Goal: Transaction & Acquisition: Purchase product/service

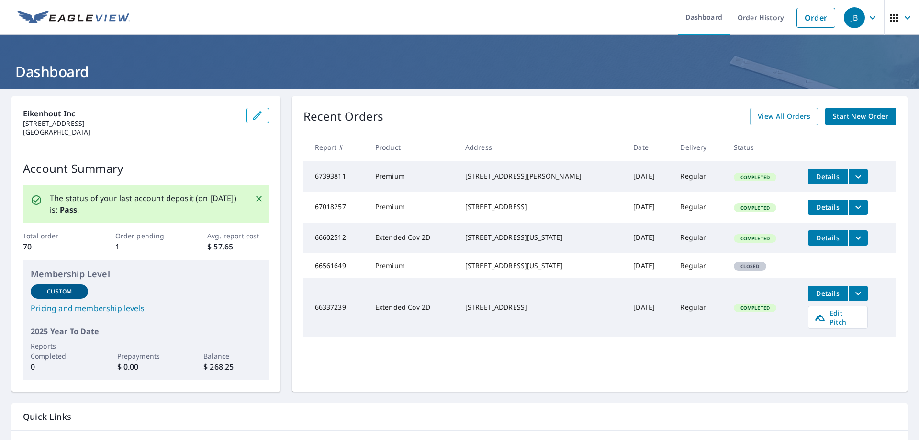
click at [841, 124] on link "Start New Order" at bounding box center [861, 117] width 71 height 18
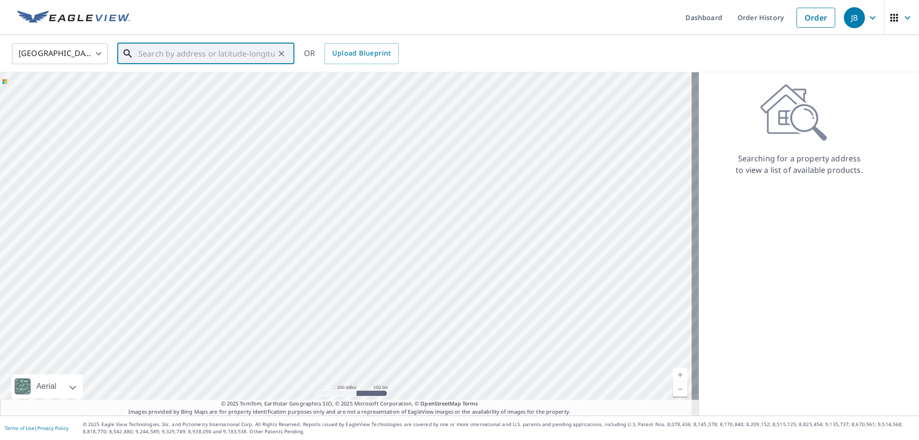
click at [211, 54] on input "text" at bounding box center [206, 53] width 136 height 27
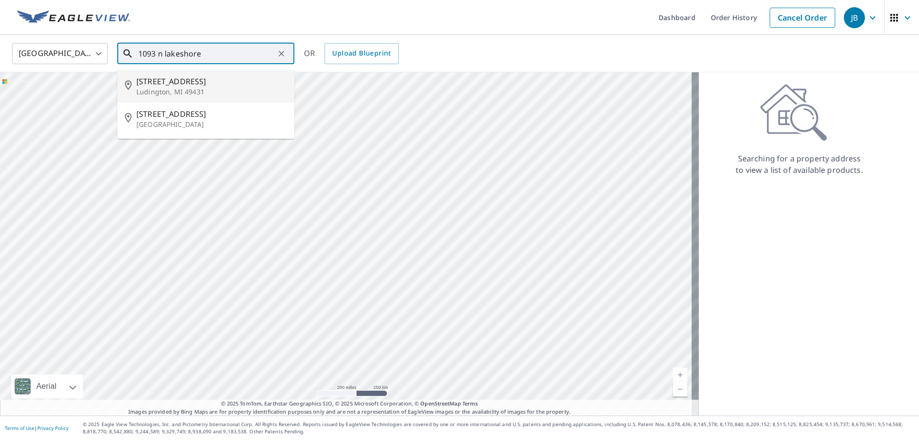
click at [212, 84] on span "[STREET_ADDRESS]" at bounding box center [211, 81] width 150 height 11
type input "[STREET_ADDRESS][PERSON_NAME]"
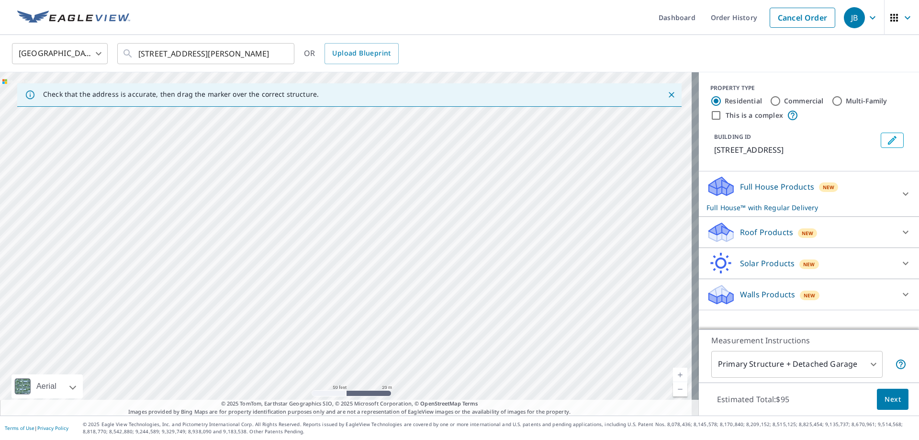
drag, startPoint x: 479, startPoint y: 183, endPoint x: 450, endPoint y: 253, distance: 75.3
click at [450, 253] on div "[STREET_ADDRESS][PERSON_NAME]" at bounding box center [349, 243] width 699 height 343
drag, startPoint x: 471, startPoint y: 298, endPoint x: 458, endPoint y: 200, distance: 99.0
click at [458, 200] on div "[STREET_ADDRESS][PERSON_NAME]" at bounding box center [349, 243] width 699 height 343
drag, startPoint x: 443, startPoint y: 344, endPoint x: 433, endPoint y: 283, distance: 62.0
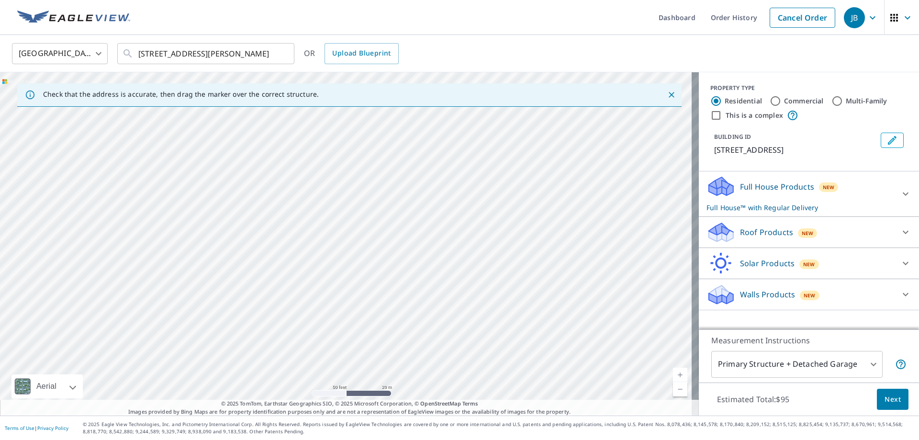
click at [433, 283] on div "[STREET_ADDRESS][PERSON_NAME]" at bounding box center [349, 243] width 699 height 343
drag, startPoint x: 442, startPoint y: 218, endPoint x: 445, endPoint y: 314, distance: 96.3
click at [445, 314] on div "[STREET_ADDRESS][PERSON_NAME]" at bounding box center [349, 243] width 699 height 343
click at [414, 157] on div "[STREET_ADDRESS][PERSON_NAME]" at bounding box center [349, 243] width 699 height 343
drag, startPoint x: 346, startPoint y: 228, endPoint x: 707, endPoint y: 215, distance: 361.3
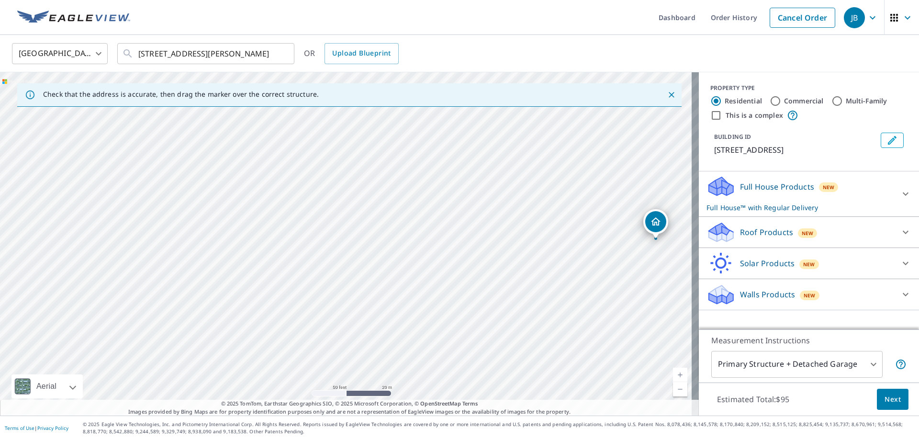
click at [707, 215] on div "Check that the address is accurate, then drag the marker over the correct struc…" at bounding box center [459, 243] width 919 height 343
click at [640, 212] on div "[STREET_ADDRESS][PERSON_NAME]" at bounding box center [349, 243] width 699 height 343
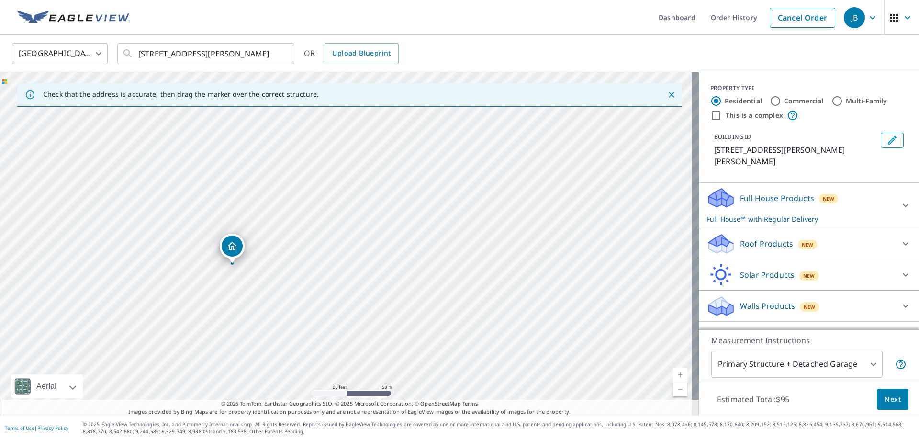
drag, startPoint x: 592, startPoint y: 231, endPoint x: 526, endPoint y: 233, distance: 65.6
click at [526, 233] on div "[STREET_ADDRESS][PERSON_NAME][PERSON_NAME]" at bounding box center [349, 243] width 699 height 343
drag, startPoint x: 556, startPoint y: 309, endPoint x: 415, endPoint y: 240, distance: 157.0
click at [415, 240] on div "[STREET_ADDRESS][PERSON_NAME][PERSON_NAME]" at bounding box center [349, 243] width 699 height 343
drag, startPoint x: 461, startPoint y: 200, endPoint x: 468, endPoint y: 237, distance: 37.6
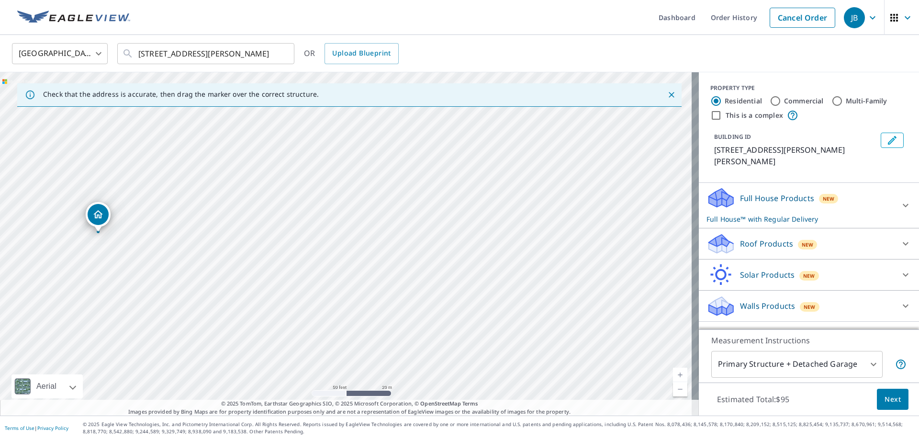
click at [468, 237] on div "[STREET_ADDRESS][PERSON_NAME][PERSON_NAME]" at bounding box center [349, 243] width 699 height 343
drag, startPoint x: 287, startPoint y: 209, endPoint x: 483, endPoint y: 207, distance: 195.9
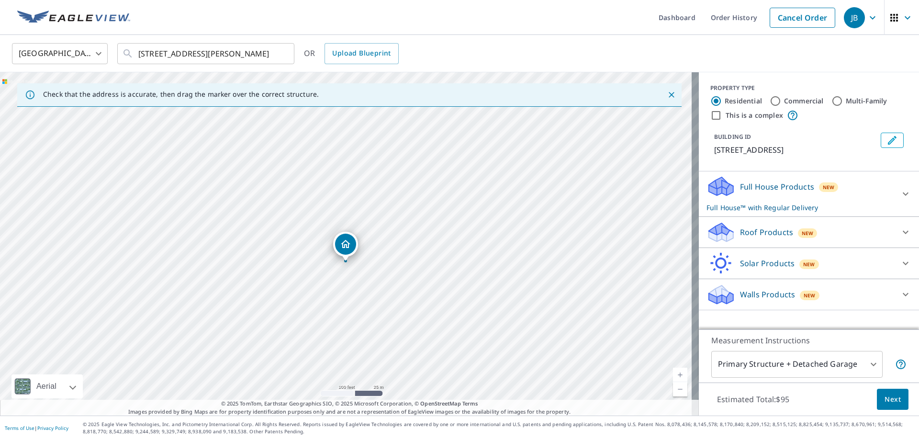
drag, startPoint x: 348, startPoint y: 226, endPoint x: 348, endPoint y: 245, distance: 18.7
drag, startPoint x: 365, startPoint y: 312, endPoint x: 351, endPoint y: 240, distance: 73.2
click at [351, 240] on div "[STREET_ADDRESS][PERSON_NAME]" at bounding box center [349, 243] width 699 height 343
drag, startPoint x: 340, startPoint y: 151, endPoint x: 332, endPoint y: 352, distance: 201.3
drag, startPoint x: 348, startPoint y: 222, endPoint x: 355, endPoint y: 120, distance: 102.7
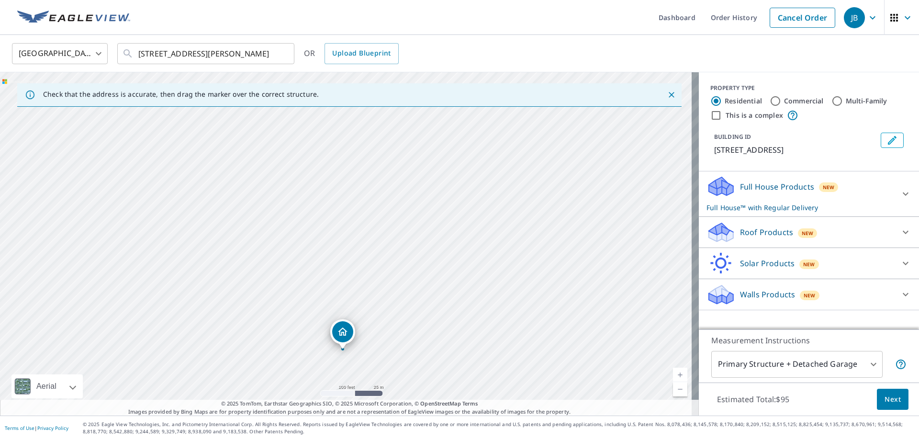
drag, startPoint x: 357, startPoint y: 164, endPoint x: 355, endPoint y: 296, distance: 132.2
click at [355, 296] on div "[STREET_ADDRESS][PERSON_NAME]" at bounding box center [349, 243] width 699 height 343
drag, startPoint x: 343, startPoint y: 354, endPoint x: 341, endPoint y: 256, distance: 97.7
